Goal: Complete application form

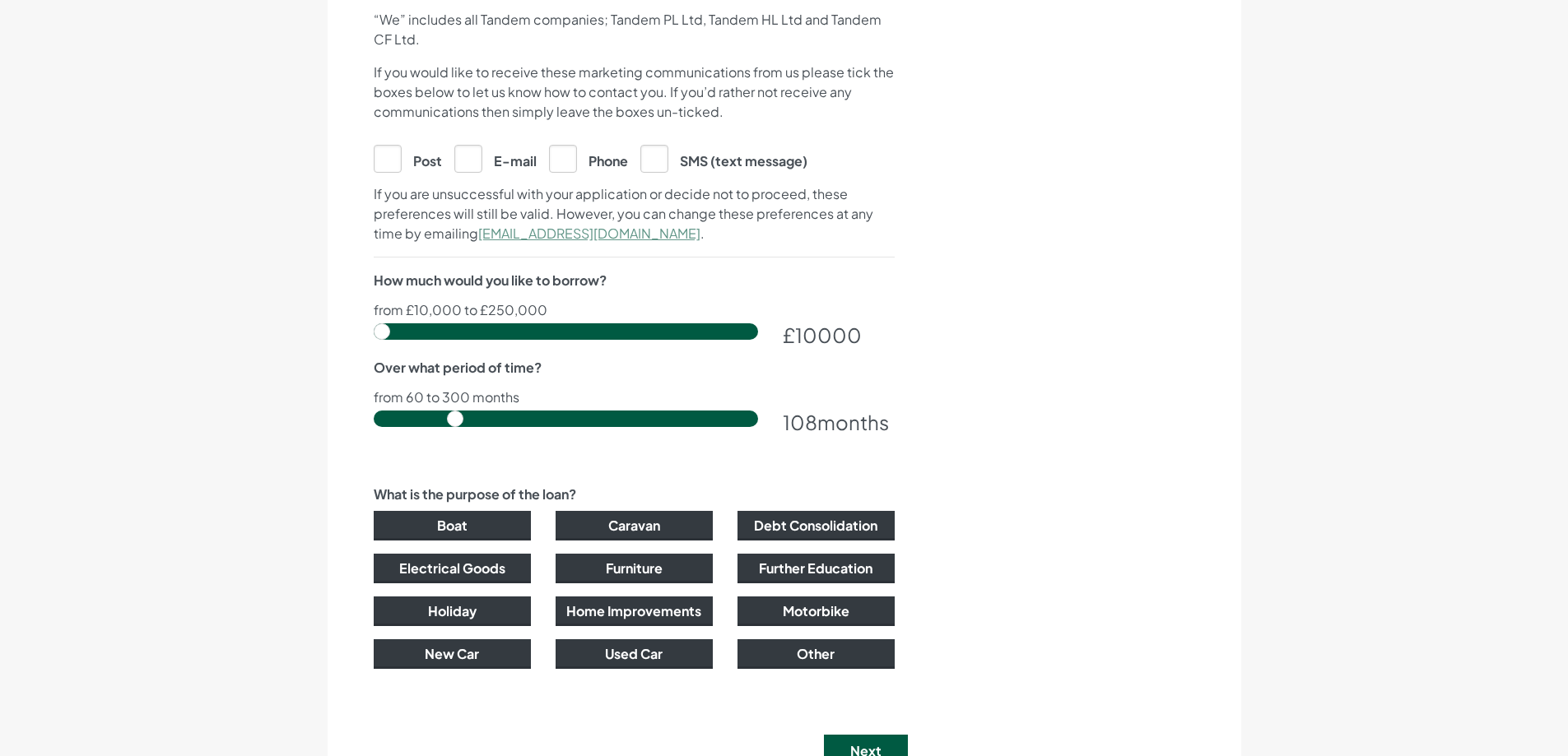
scroll to position [905, 0]
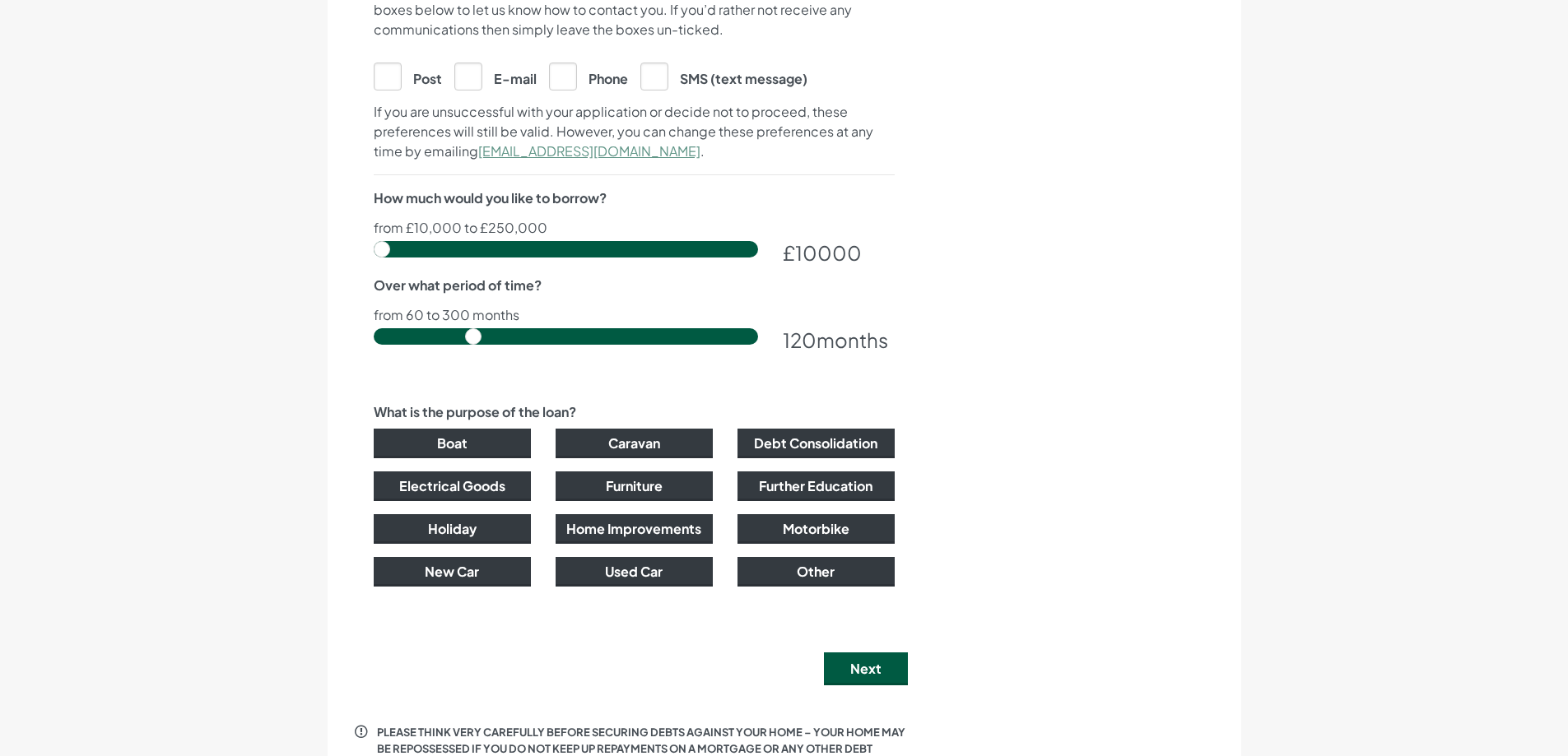
drag, startPoint x: 455, startPoint y: 335, endPoint x: 477, endPoint y: 334, distance: 22.0
type input "120"
click at [477, 334] on input "range" at bounding box center [565, 337] width 385 height 17
type input "31000"
click at [414, 246] on input "range" at bounding box center [565, 249] width 385 height 17
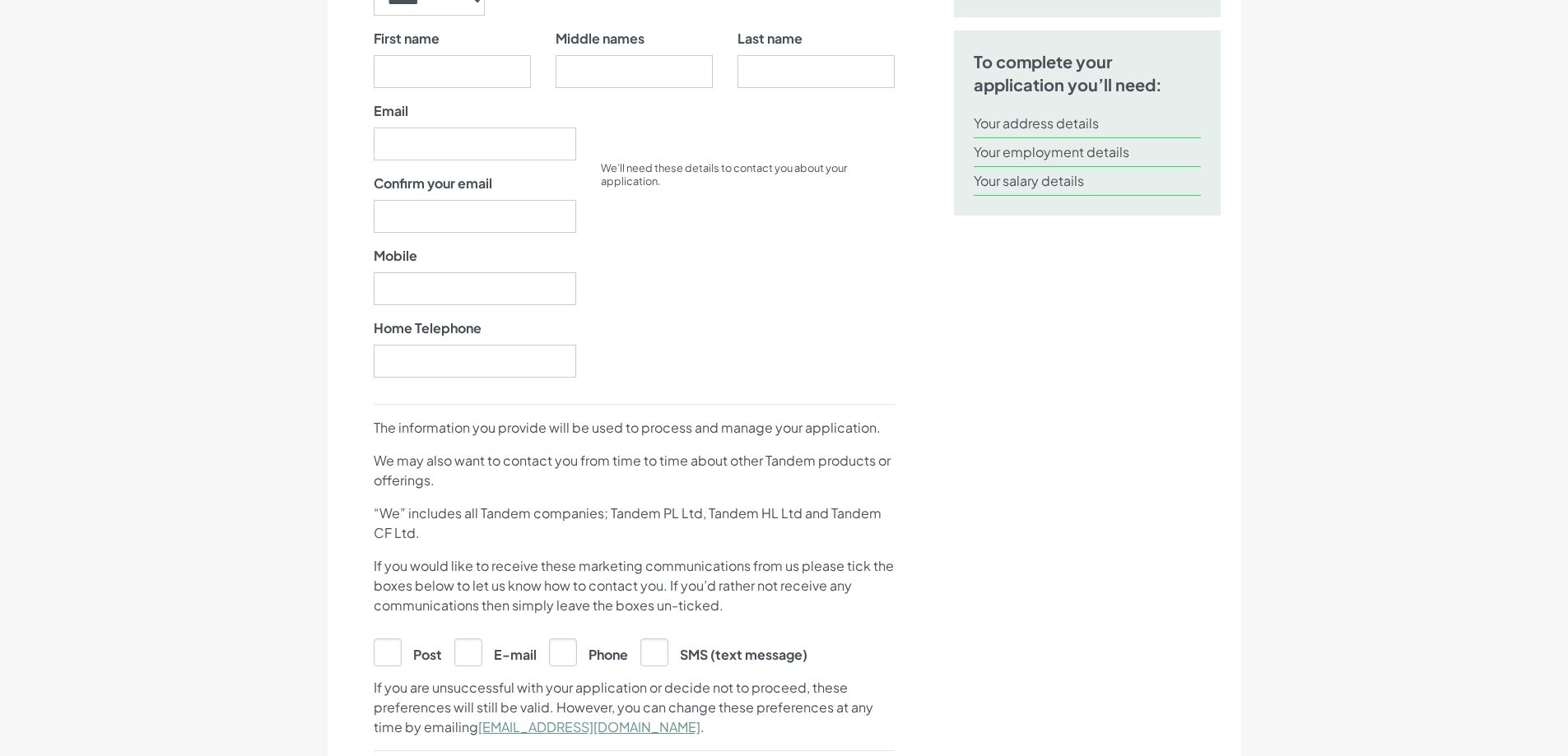
scroll to position [0, 0]
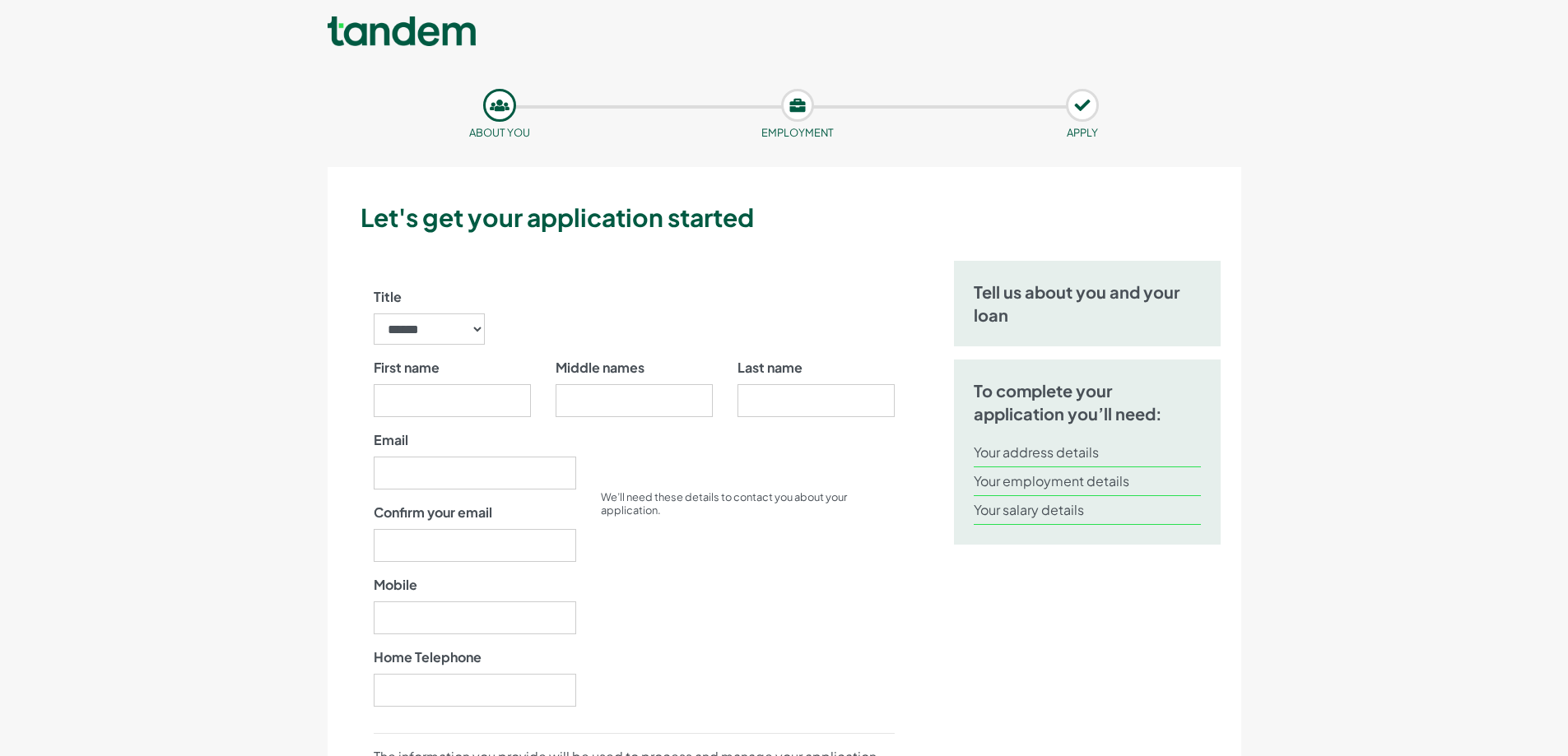
click at [395, 38] on link at bounding box center [401, 33] width 148 height 33
